Goal: Task Accomplishment & Management: Use online tool/utility

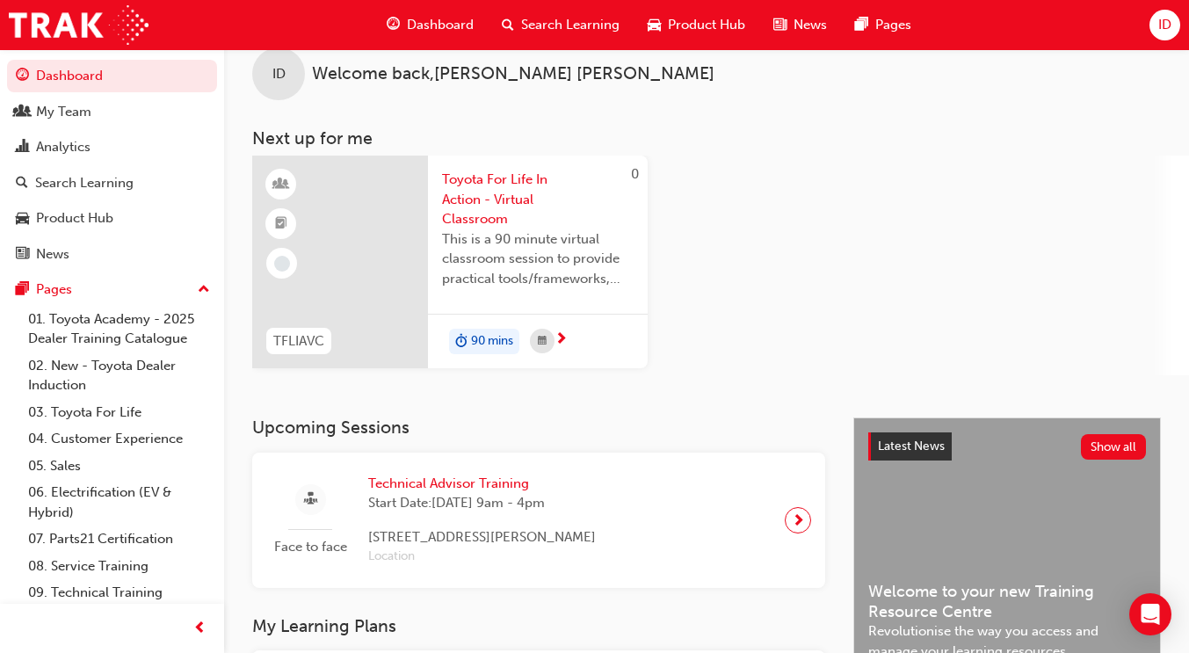
scroll to position [12, 0]
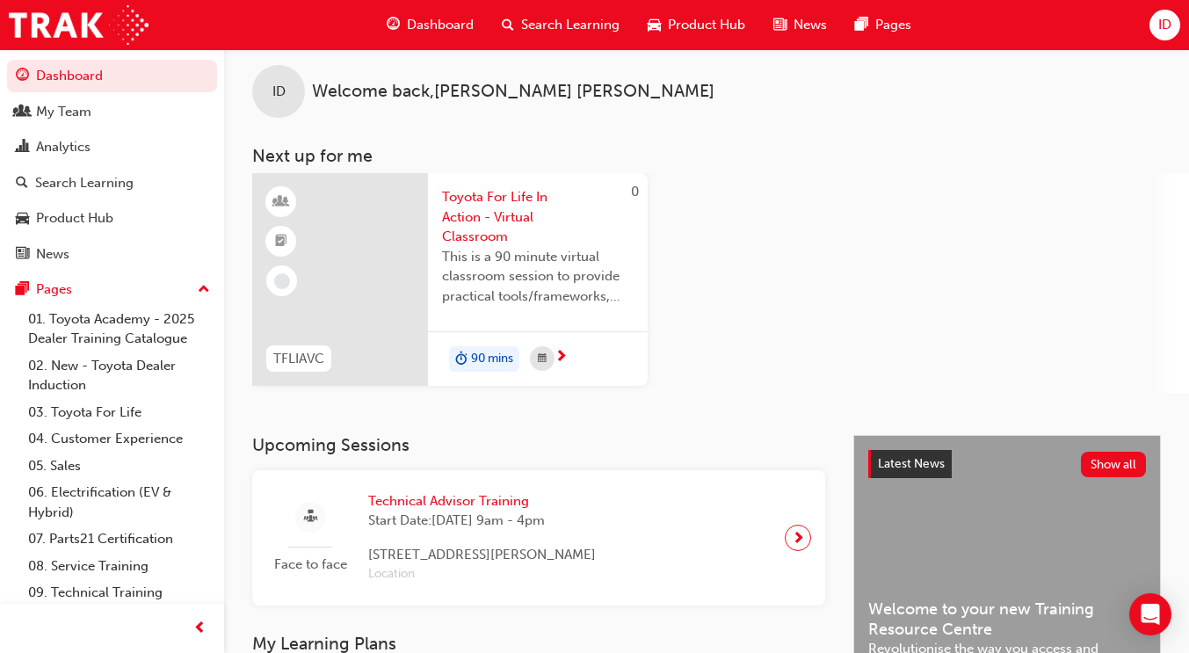
click at [479, 208] on span "Toyota For Life In Action - Virtual Classroom" at bounding box center [538, 217] width 192 height 60
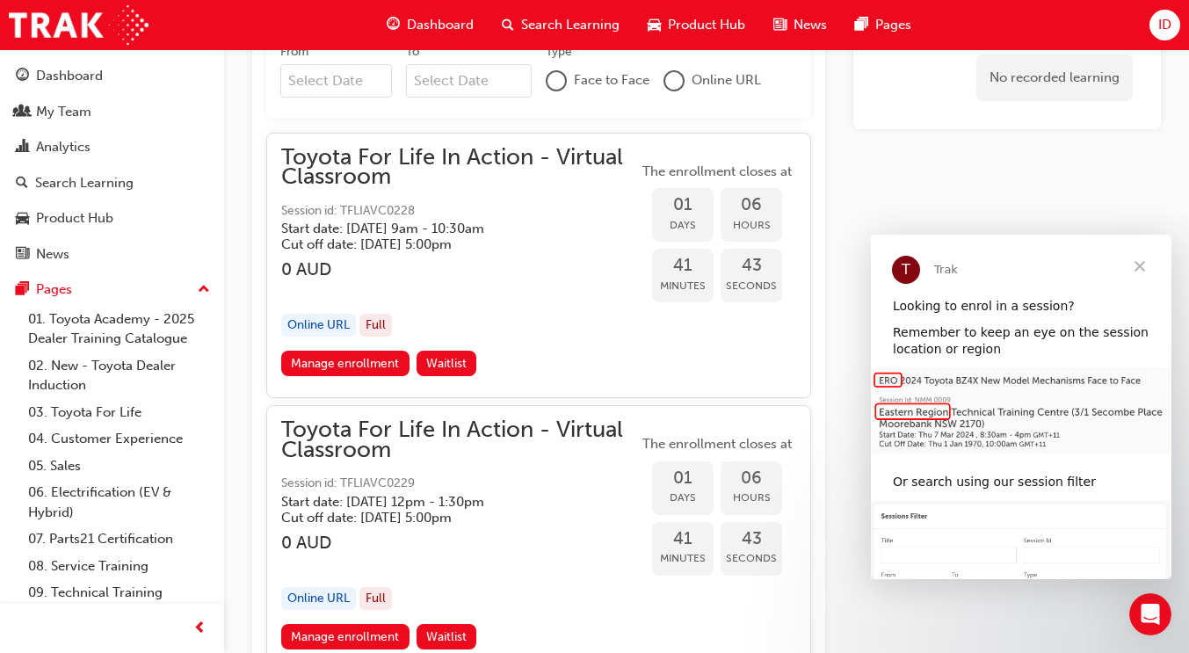
click at [1141, 264] on span "Close" at bounding box center [1139, 266] width 63 height 63
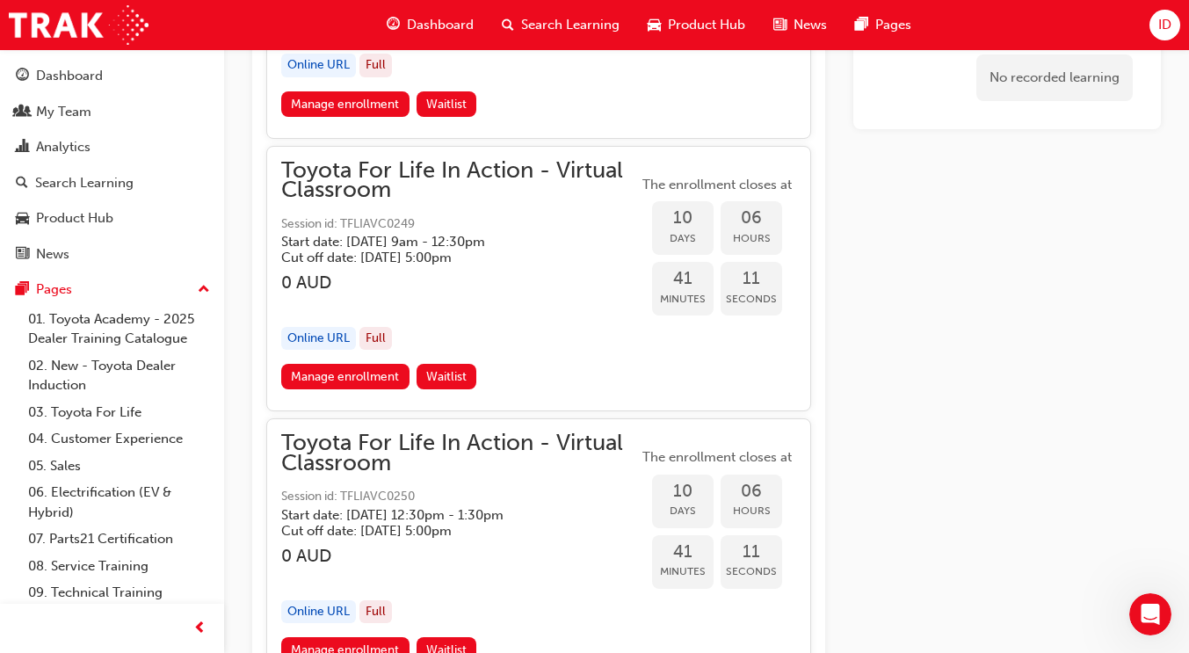
scroll to position [1827, 0]
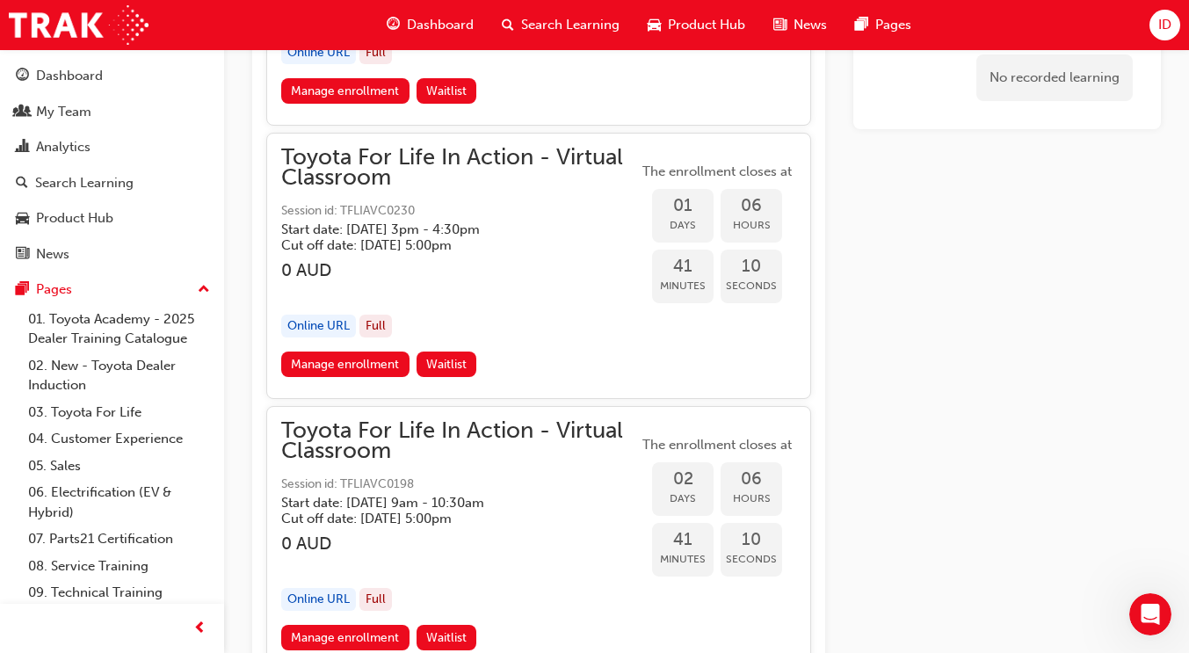
click at [452, 21] on span "Dashboard" at bounding box center [440, 25] width 67 height 20
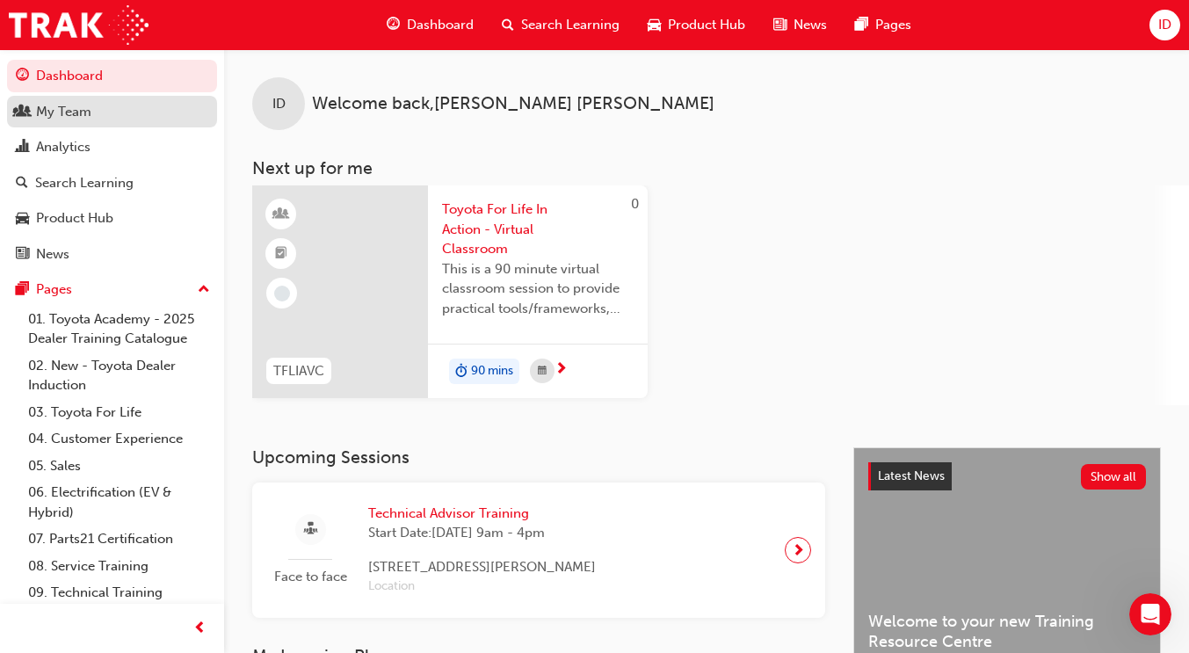
click at [59, 108] on div "My Team" at bounding box center [63, 112] width 55 height 20
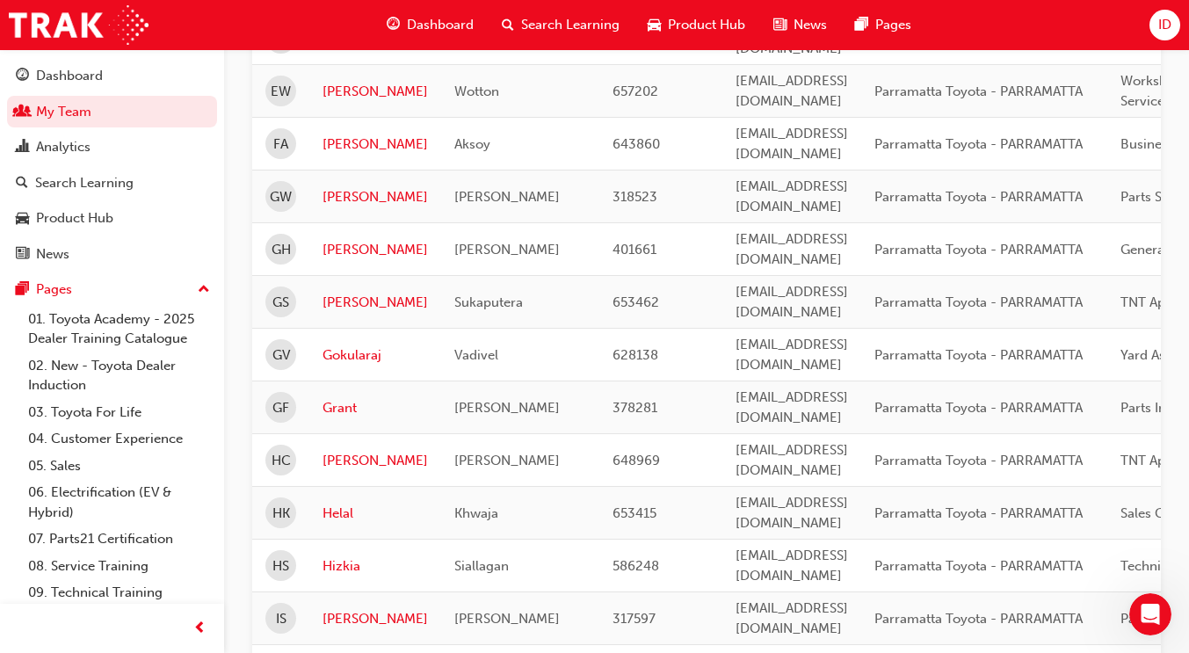
scroll to position [2263, 0]
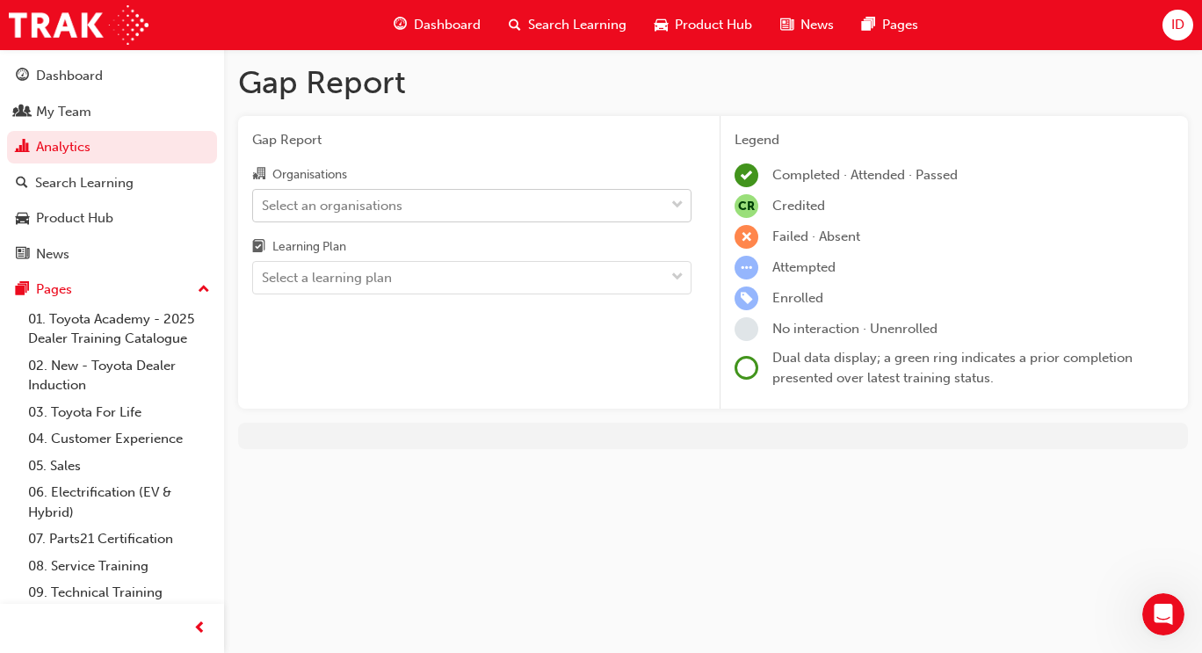
click at [471, 208] on div "Select an organisations" at bounding box center [458, 205] width 411 height 31
click at [264, 208] on input "Organisations Select an organisations" at bounding box center [263, 204] width 2 height 15
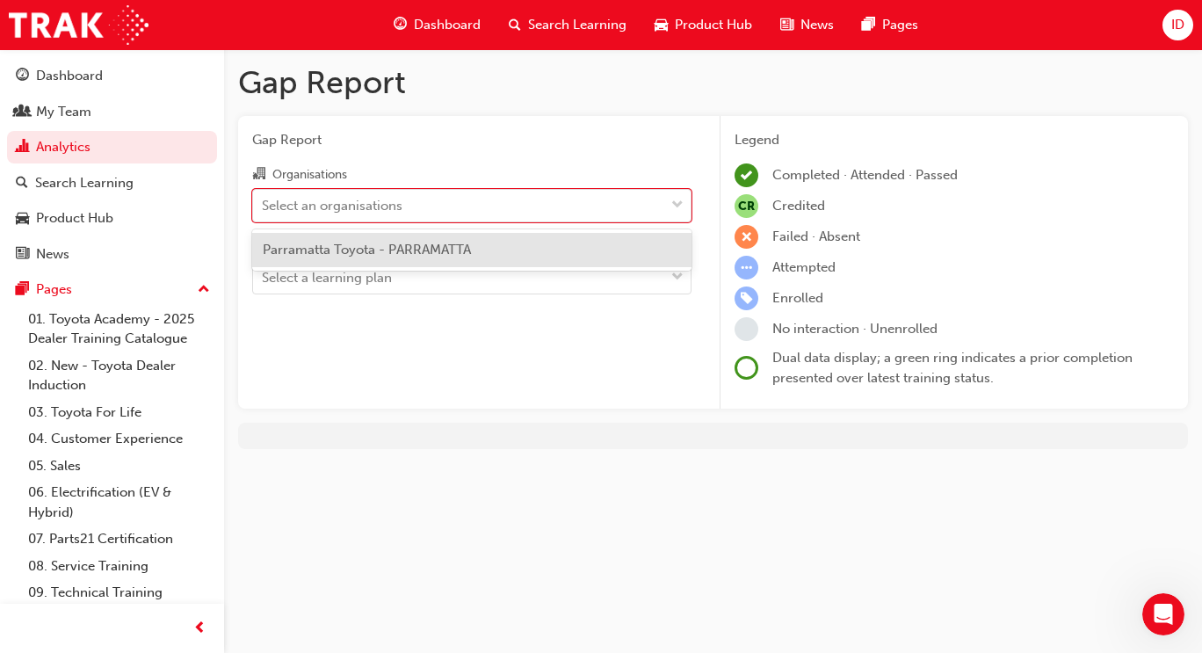
click at [449, 251] on span "Parramatta Toyota - PARRAMATTA" at bounding box center [367, 250] width 208 height 16
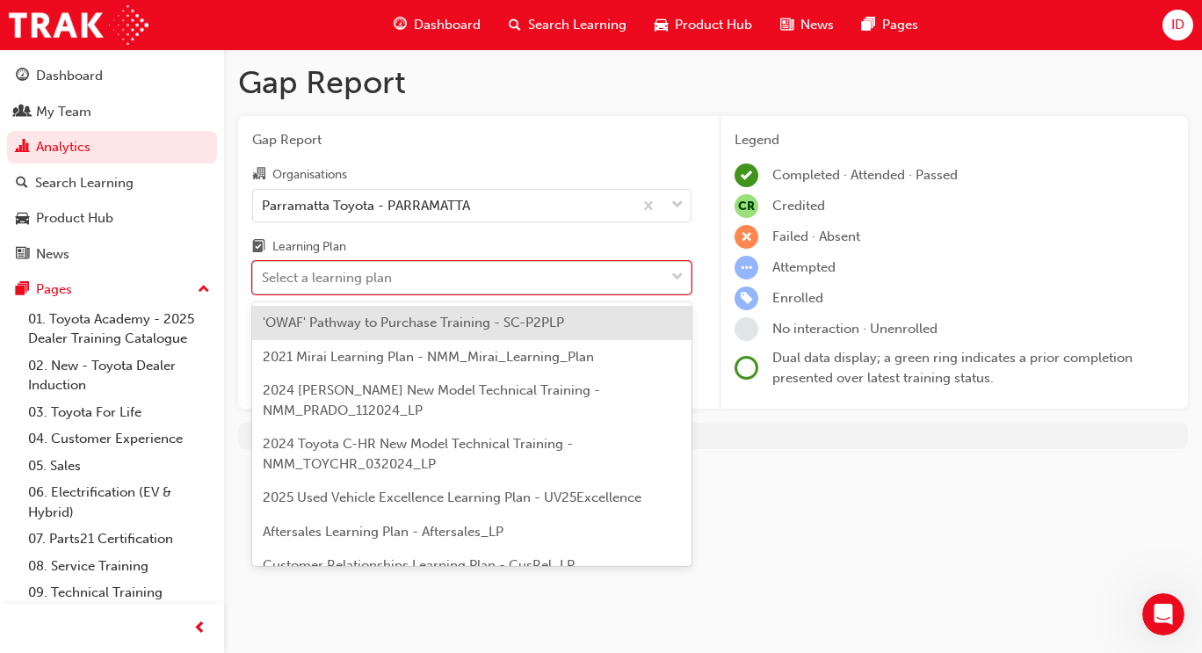
click at [439, 279] on div "Select a learning plan" at bounding box center [458, 278] width 411 height 31
click at [264, 279] on input "Learning Plan option 'OWAF' Pathway to Purchase Training - SC-P2PLP focused, 1 …" at bounding box center [263, 277] width 2 height 15
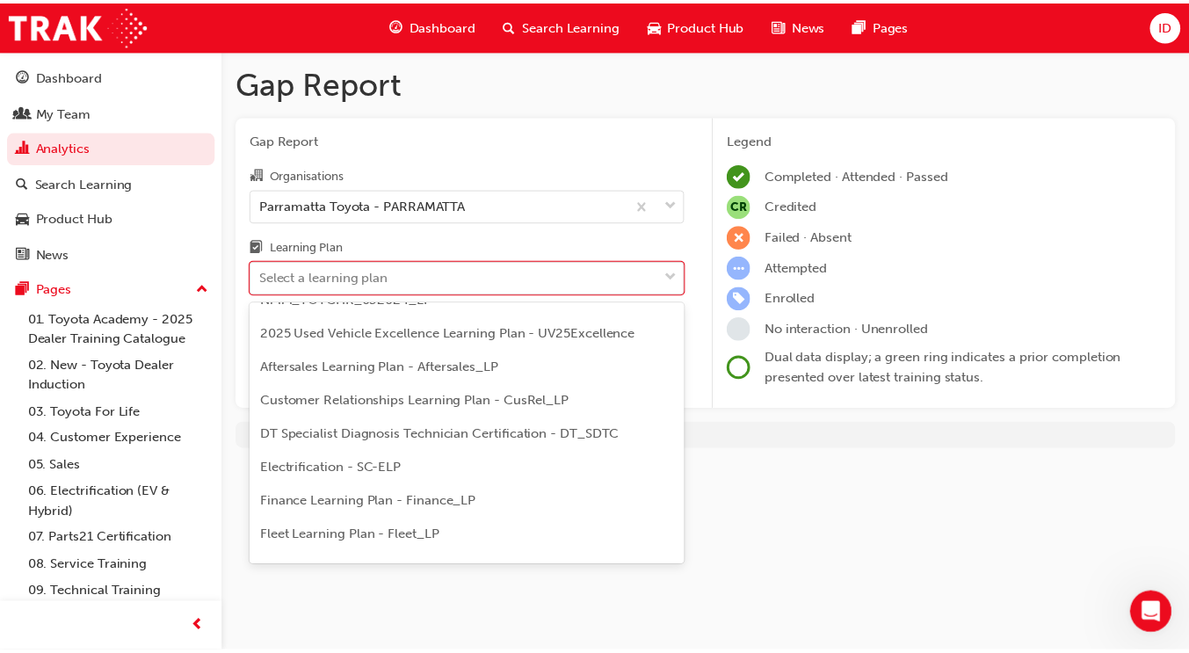
scroll to position [175, 0]
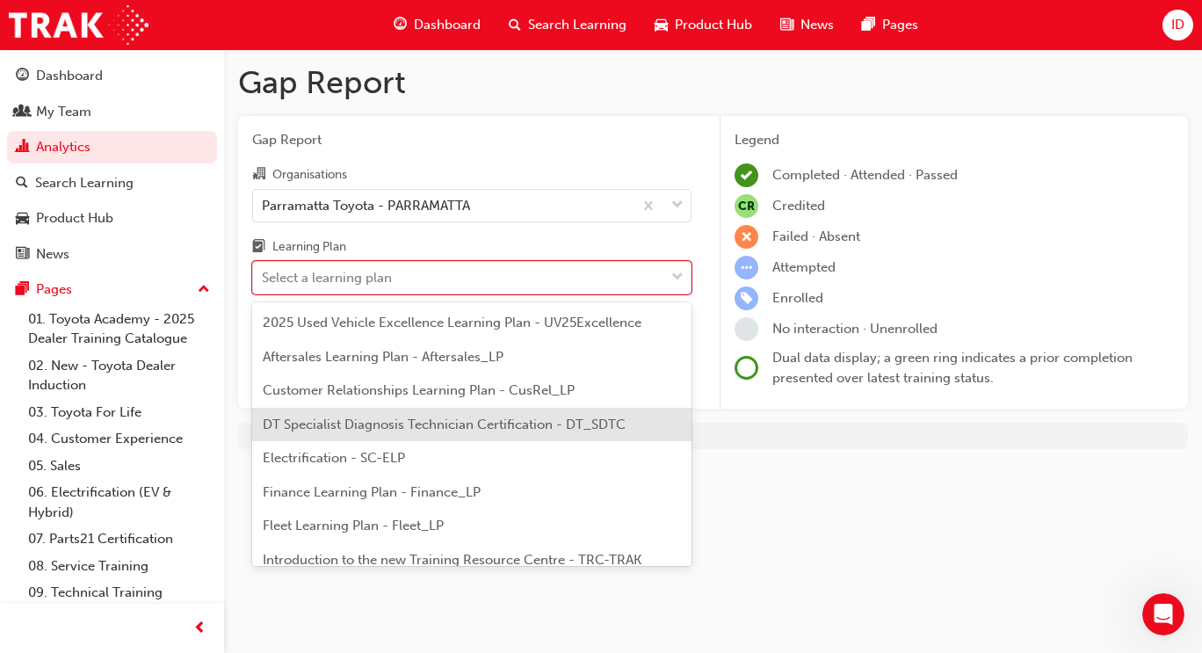
click at [544, 422] on span "DT Specialist Diagnosis Technician Certification - DT_SDTC" at bounding box center [444, 425] width 363 height 16
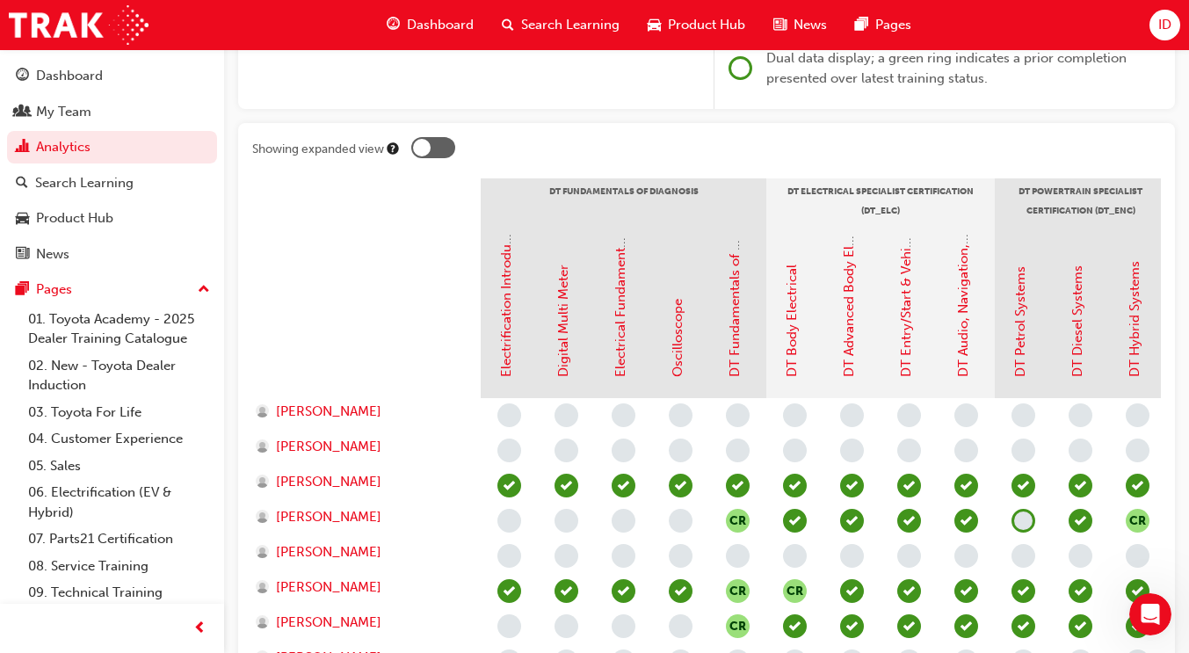
scroll to position [294, 0]
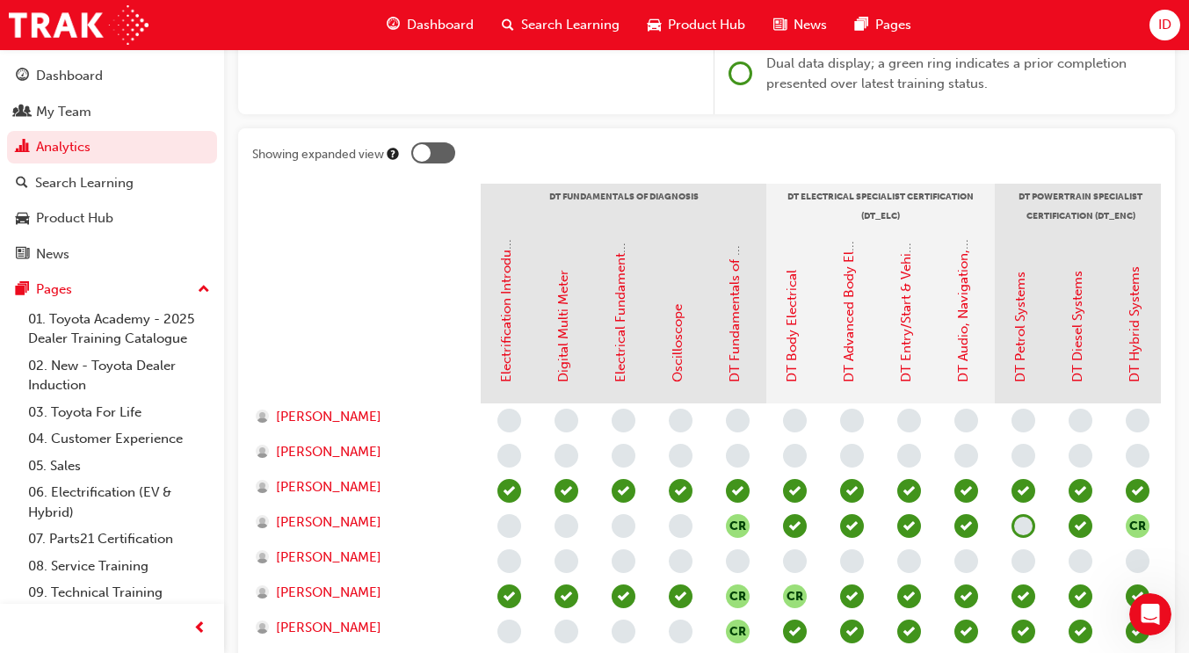
click at [427, 158] on div at bounding box center [422, 153] width 18 height 18
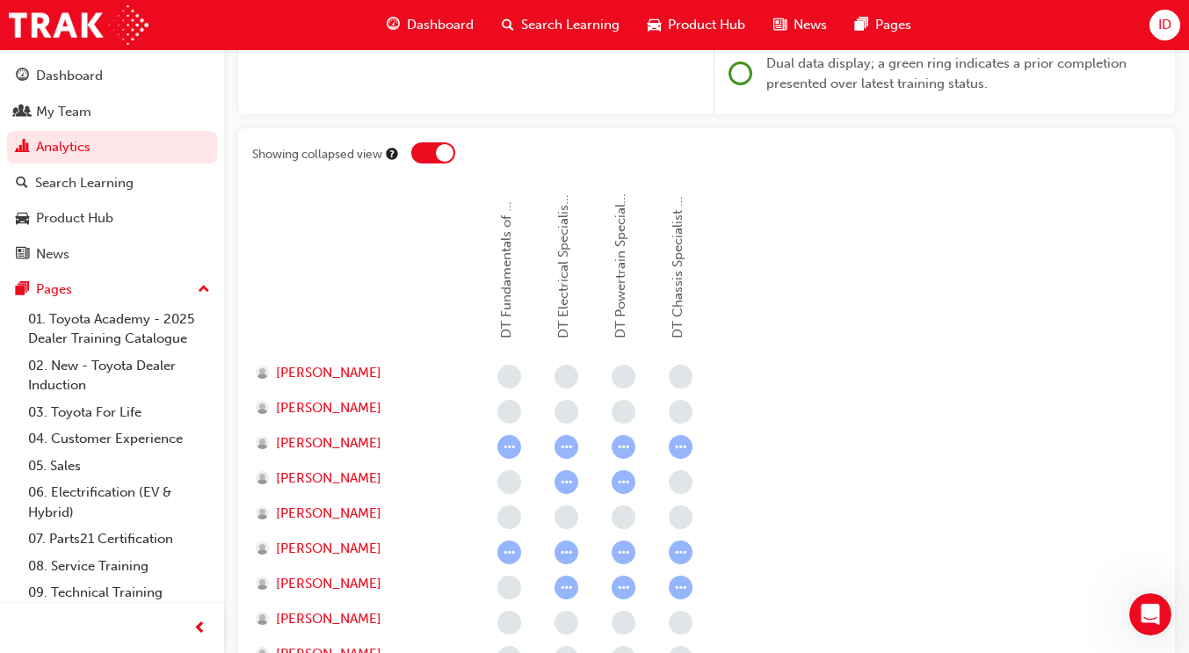
click at [428, 153] on div at bounding box center [433, 152] width 44 height 21
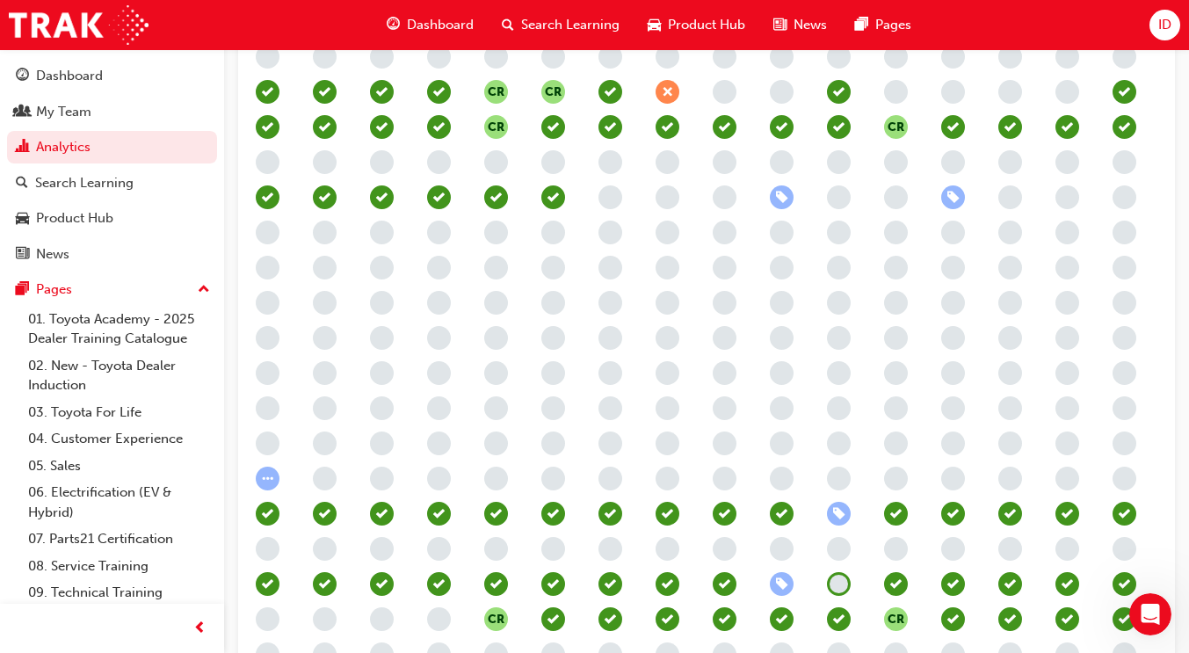
scroll to position [0, 291]
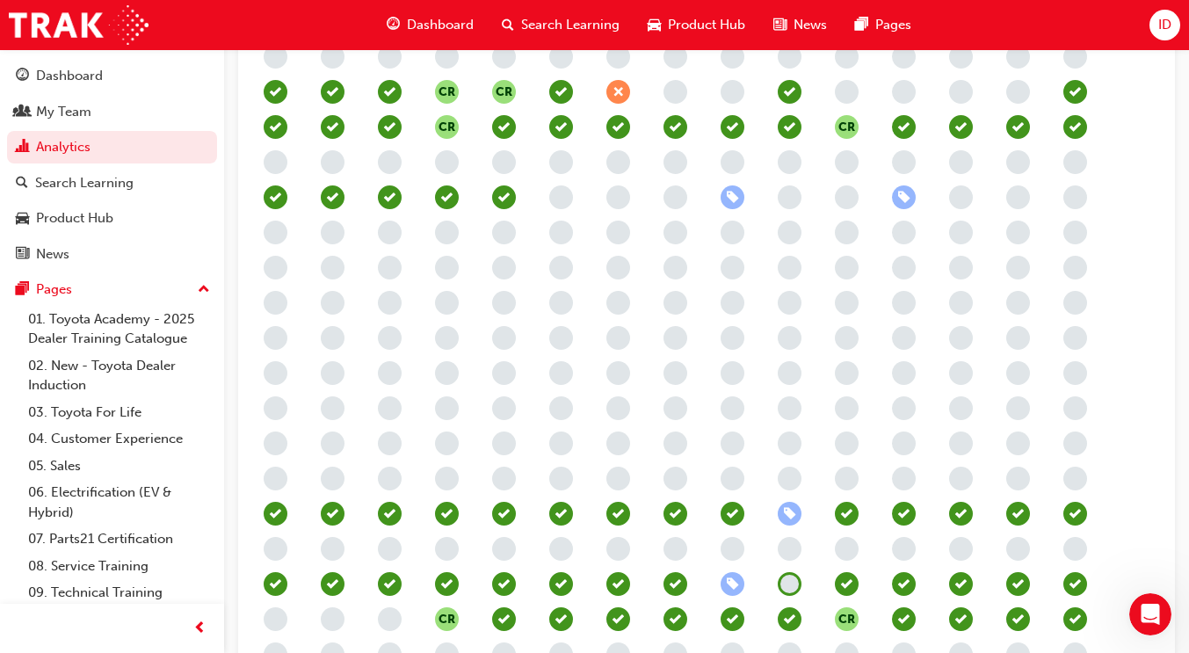
click at [786, 513] on span "learningRecordVerb_ENROLL-icon" at bounding box center [790, 514] width 24 height 24
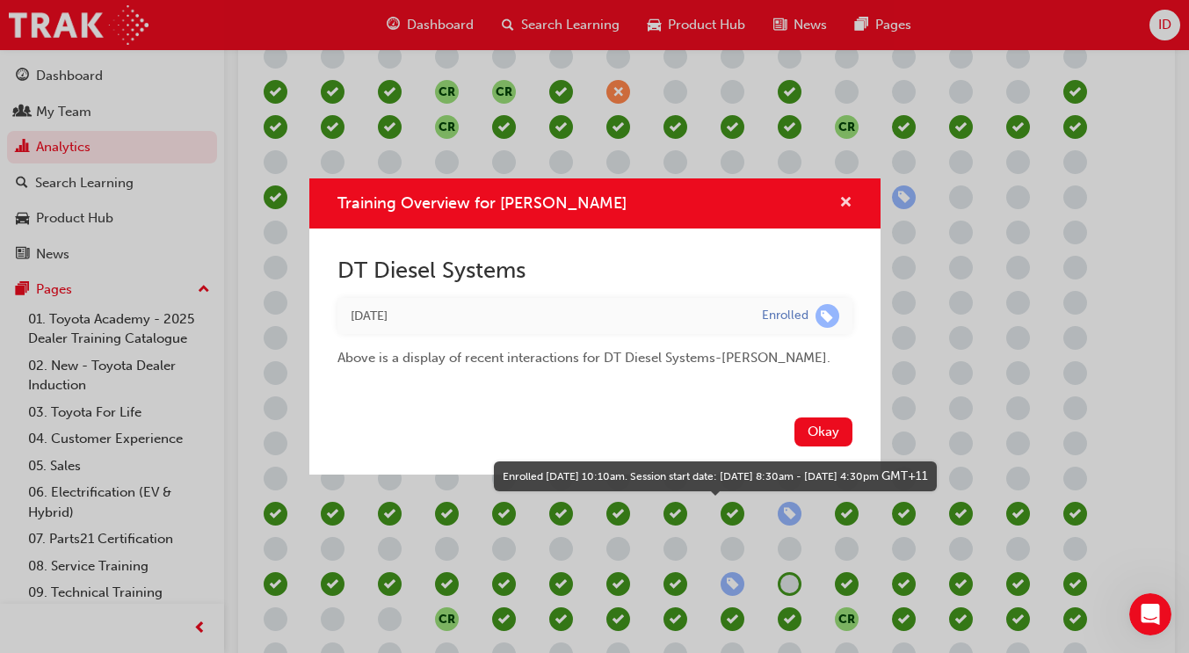
click at [842, 209] on span "cross-icon" at bounding box center [845, 204] width 13 height 16
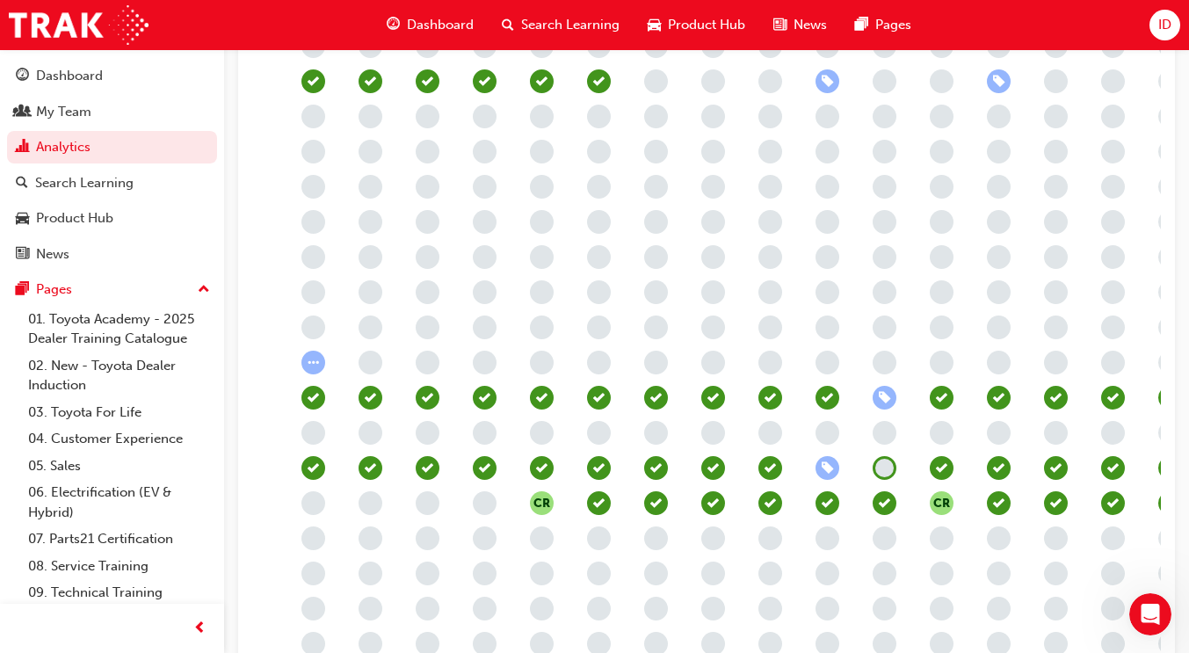
scroll to position [0, 198]
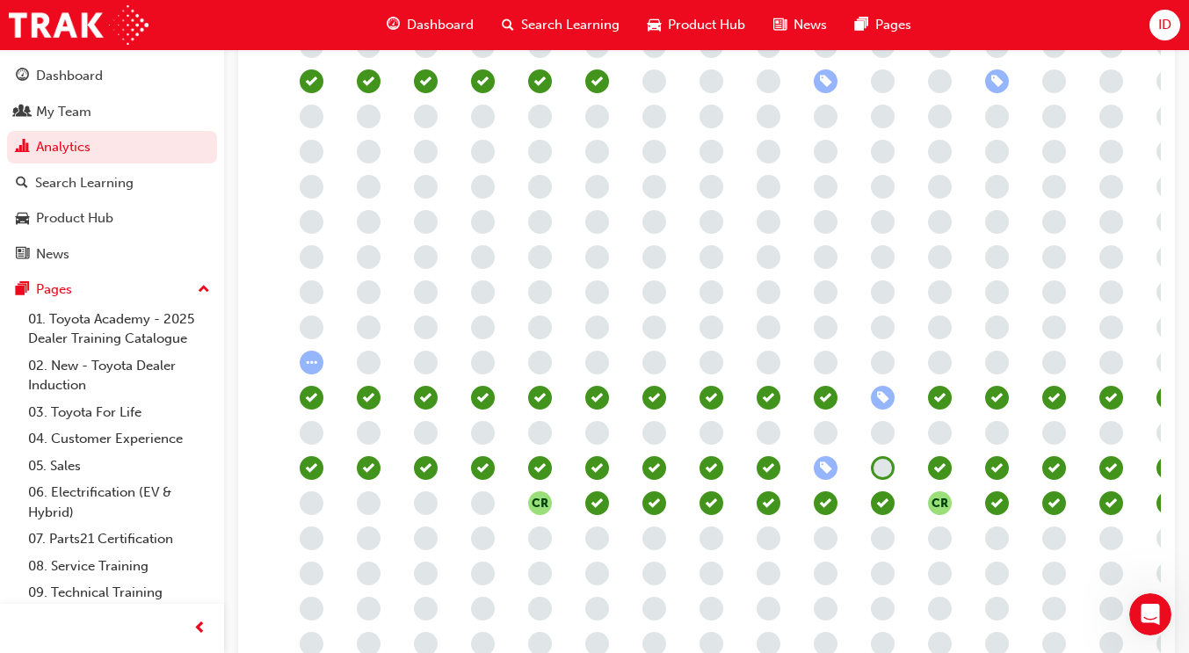
click at [890, 466] on span "learningRecordVerb_NONE-icon" at bounding box center [883, 468] width 24 height 24
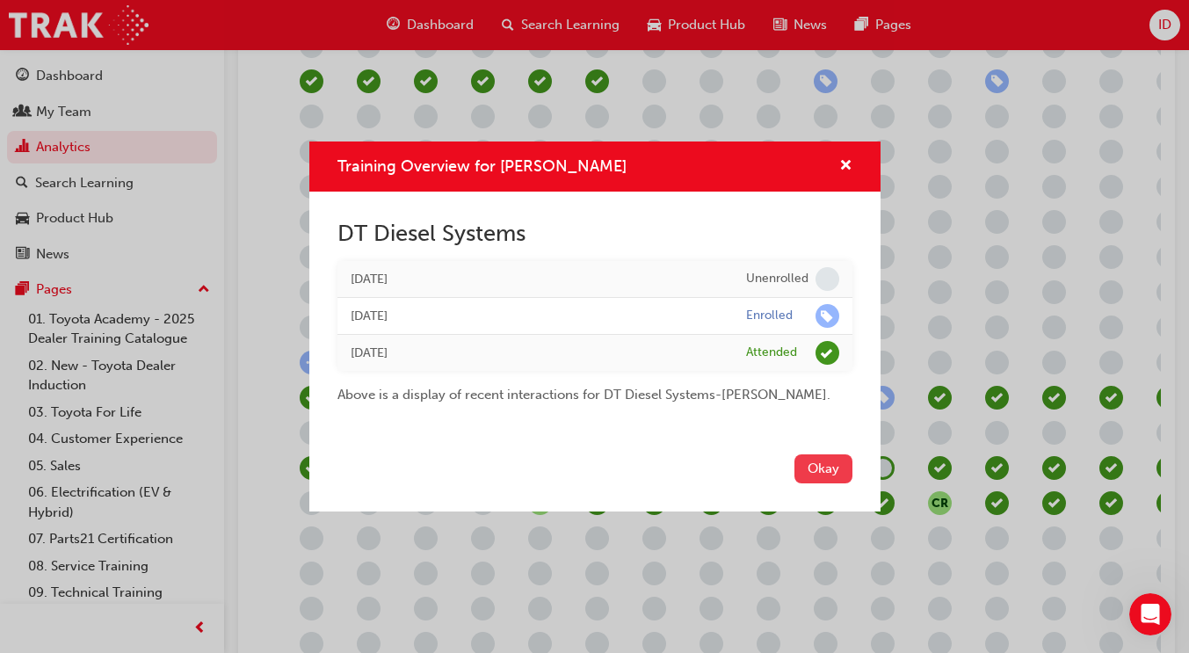
click at [821, 466] on button "Okay" at bounding box center [824, 468] width 58 height 29
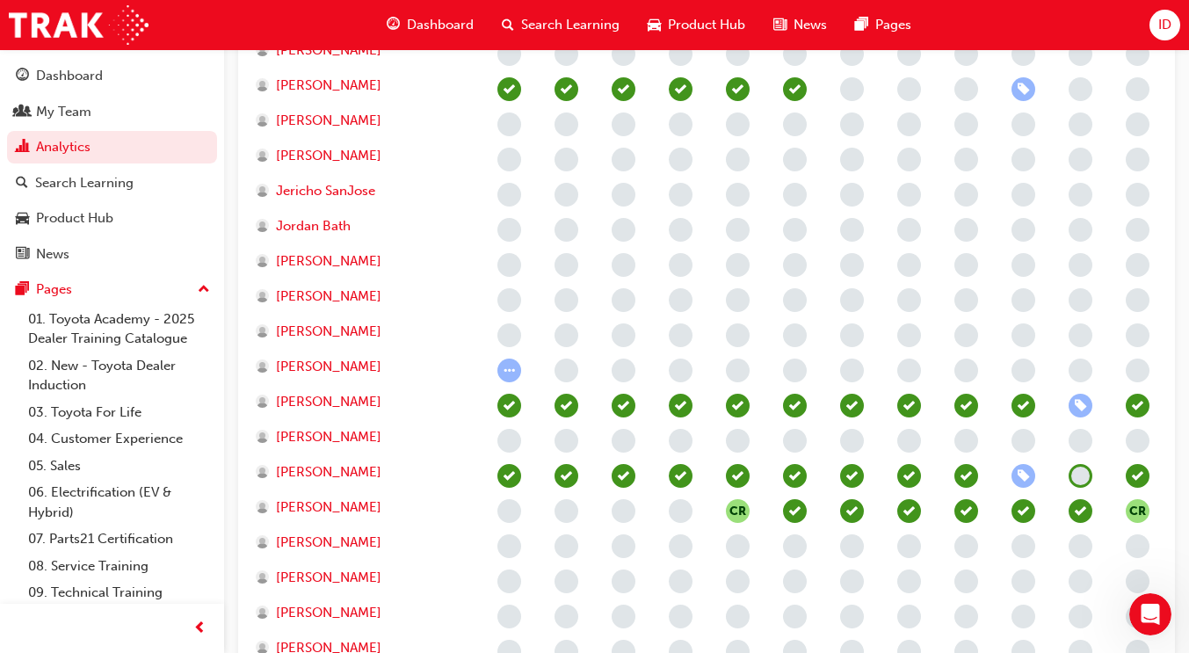
scroll to position [1045, 0]
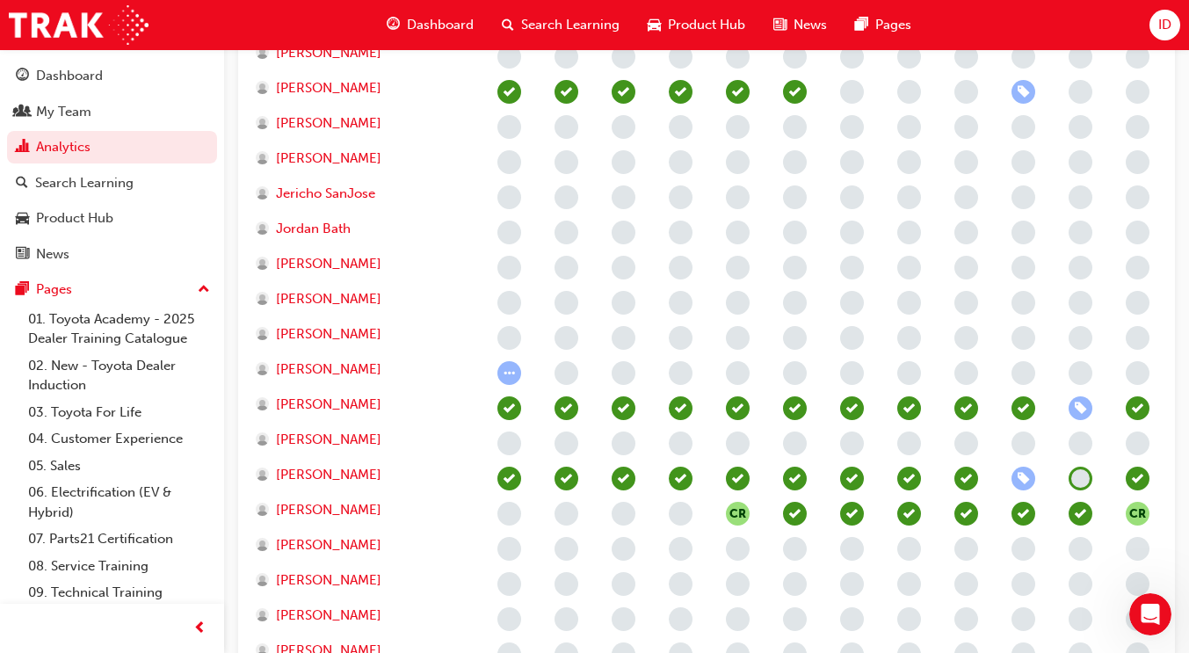
click at [504, 370] on span "learningRecordVerb_ATTEMPT-icon" at bounding box center [509, 373] width 24 height 24
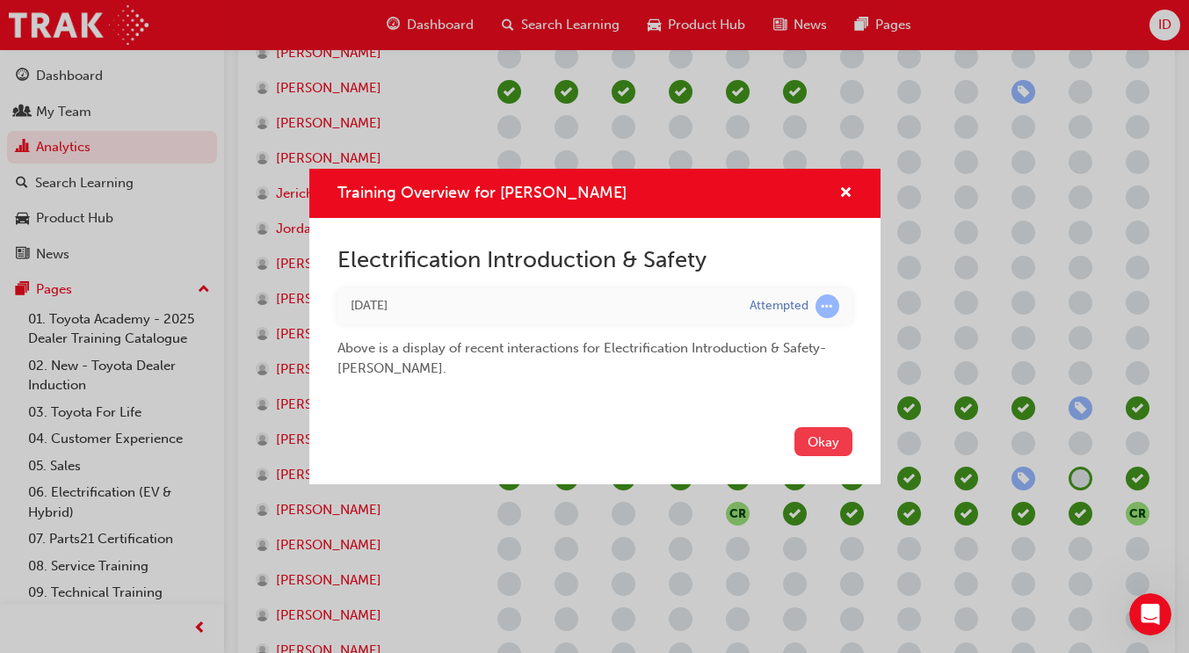
click at [818, 450] on button "Okay" at bounding box center [824, 441] width 58 height 29
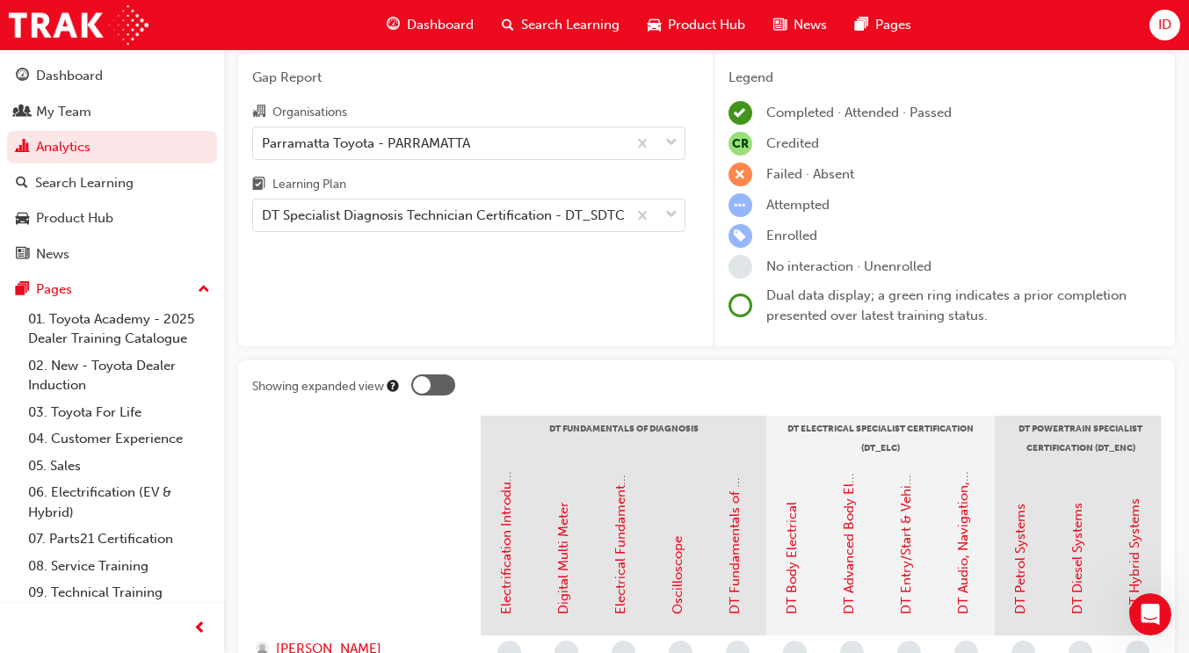
scroll to position [60, 0]
